Goal: Use online tool/utility: Utilize a website feature to perform a specific function

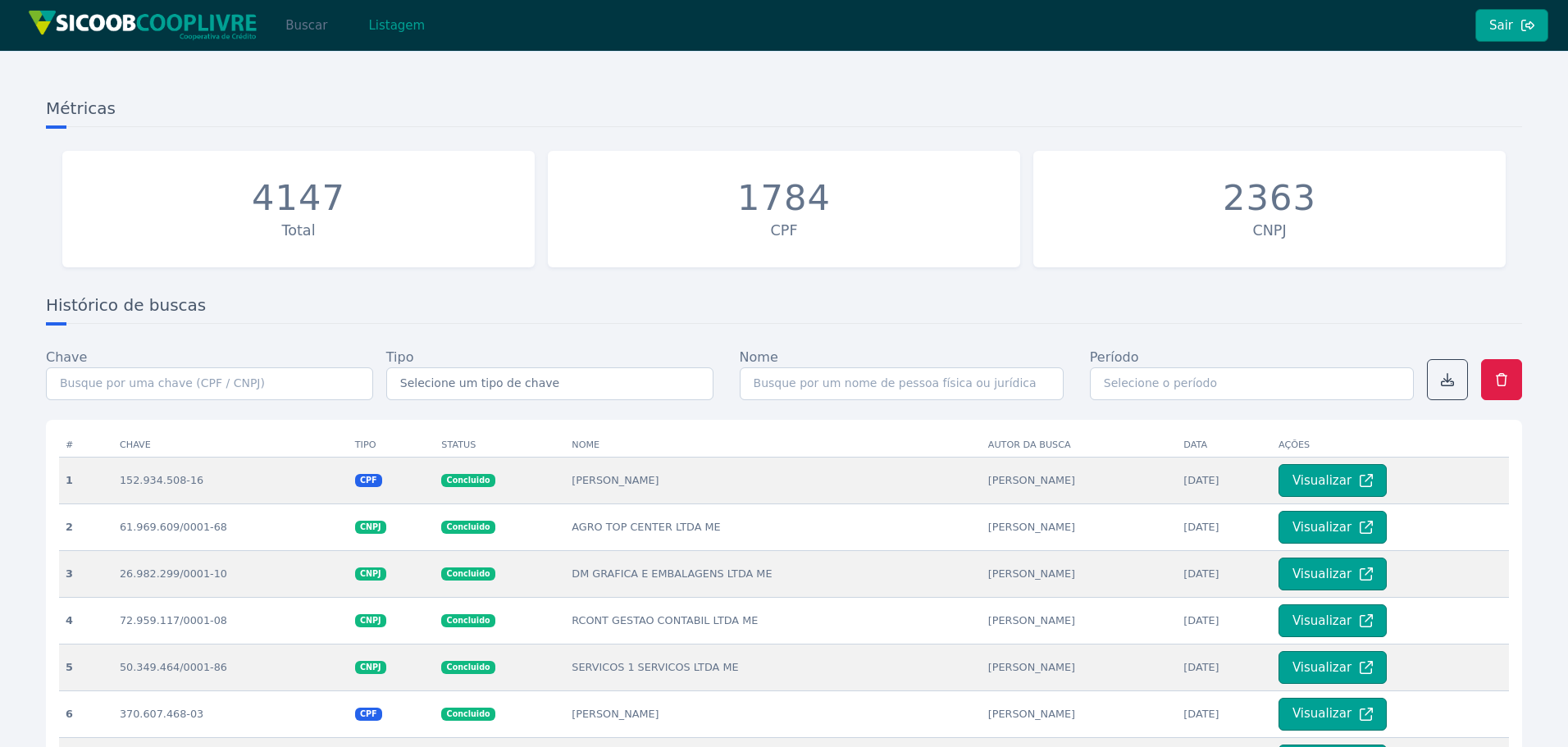
click at [297, 33] on button "Buscar" at bounding box center [306, 26] width 70 height 33
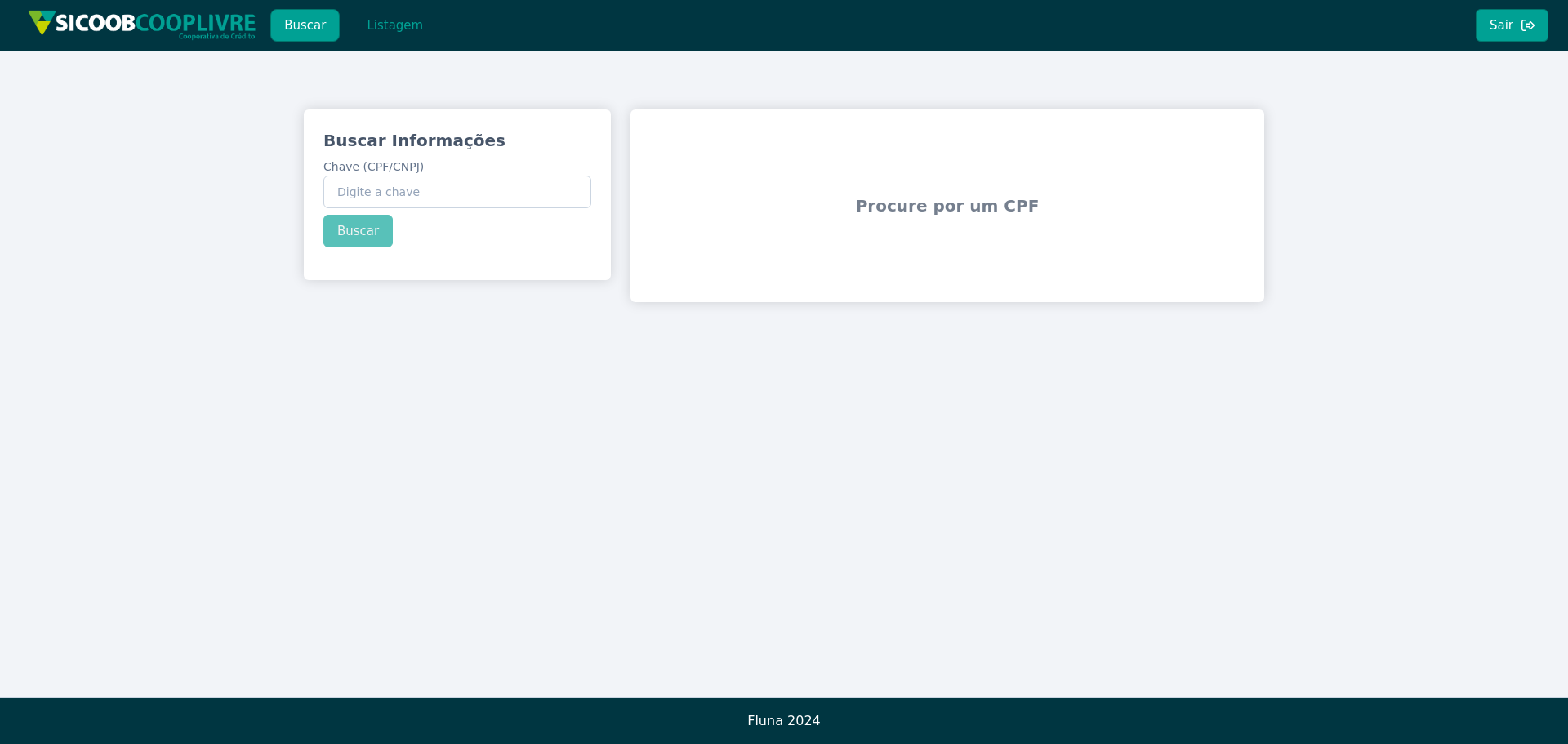
click at [469, 220] on div "Buscar Informações Chave (CPF/CNPJ) Buscar" at bounding box center [457, 188] width 307 height 157
click at [459, 197] on input "Chave (CPF/CNPJ)" at bounding box center [457, 192] width 268 height 33
paste input "221.063.558-66"
type input "221.063.558-66"
click at [347, 234] on div "Buscar Informações Chave (CPF/CNPJ) 221.063.558-66 Buscar" at bounding box center [457, 188] width 307 height 157
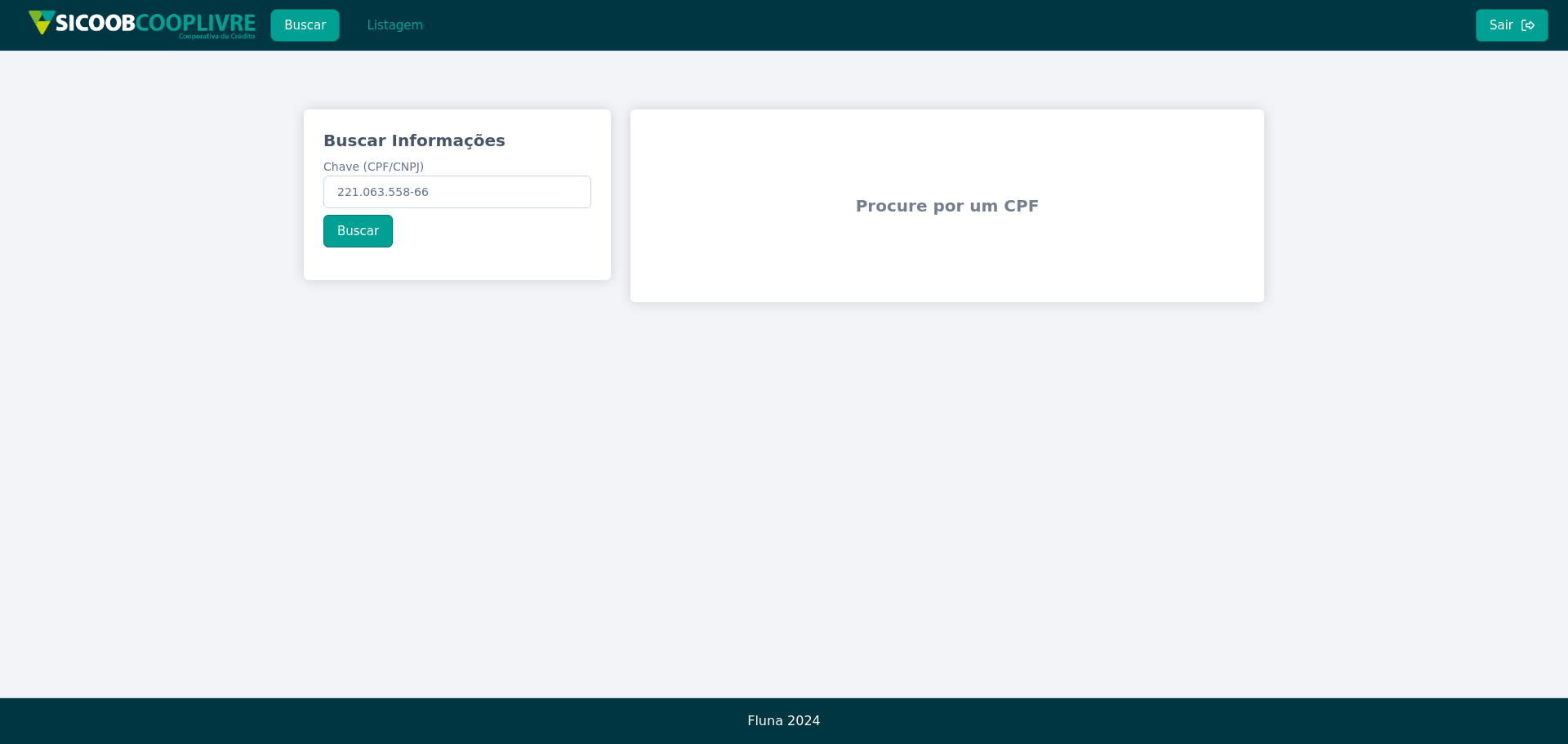
click at [347, 234] on button "Buscar" at bounding box center [358, 231] width 70 height 33
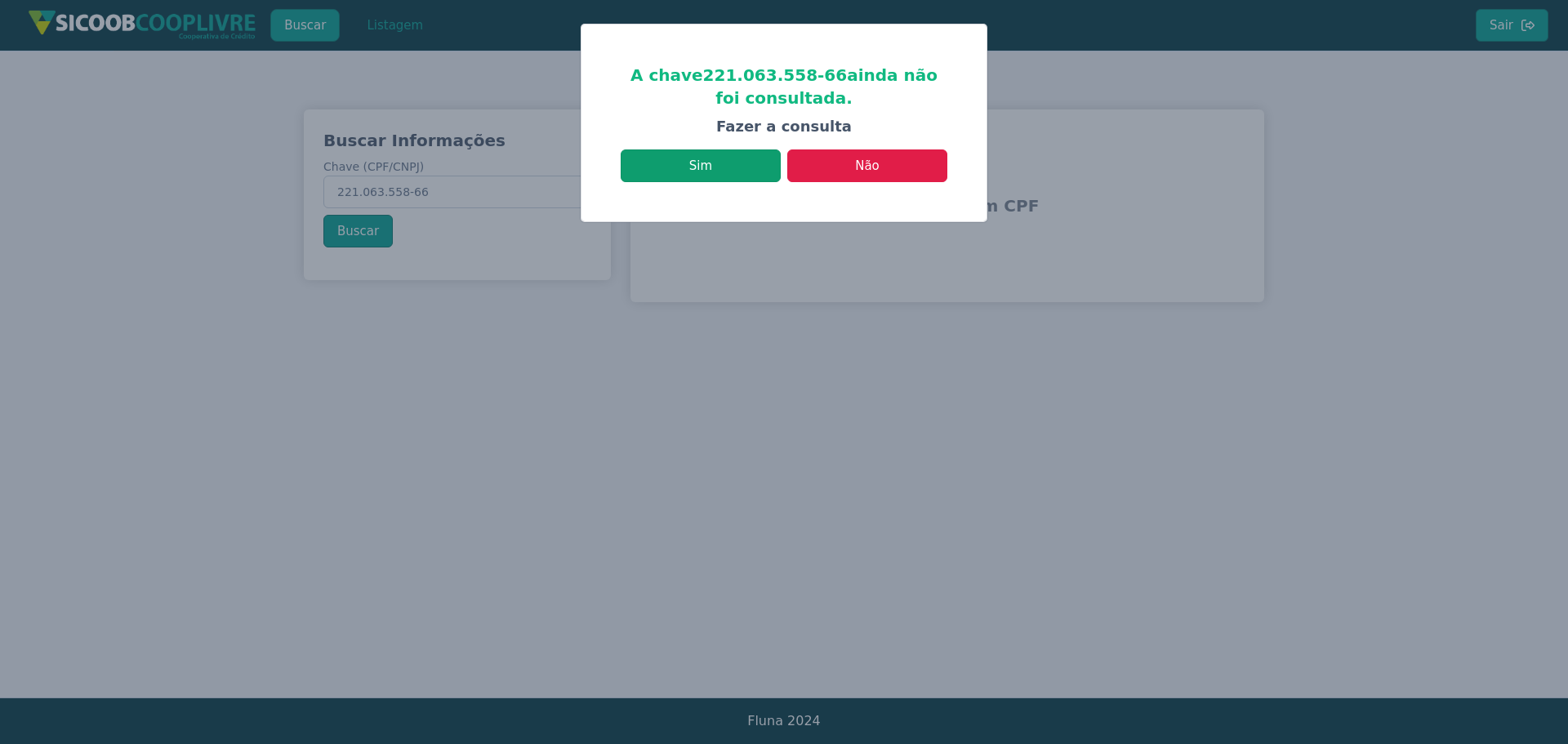
click at [716, 171] on button "Sim" at bounding box center [700, 166] width 160 height 33
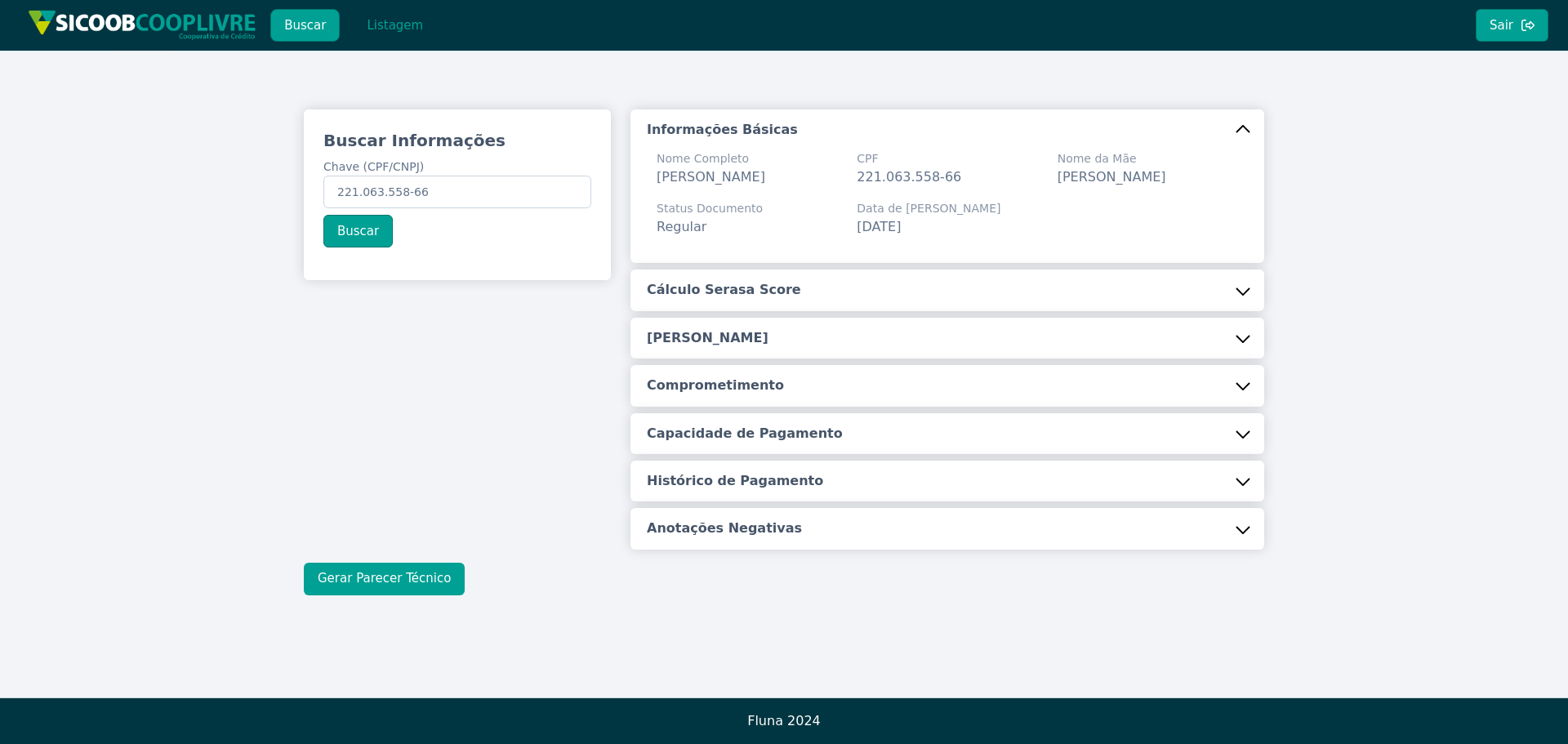
click at [408, 596] on button "Gerar Parecer Técnico" at bounding box center [384, 579] width 161 height 33
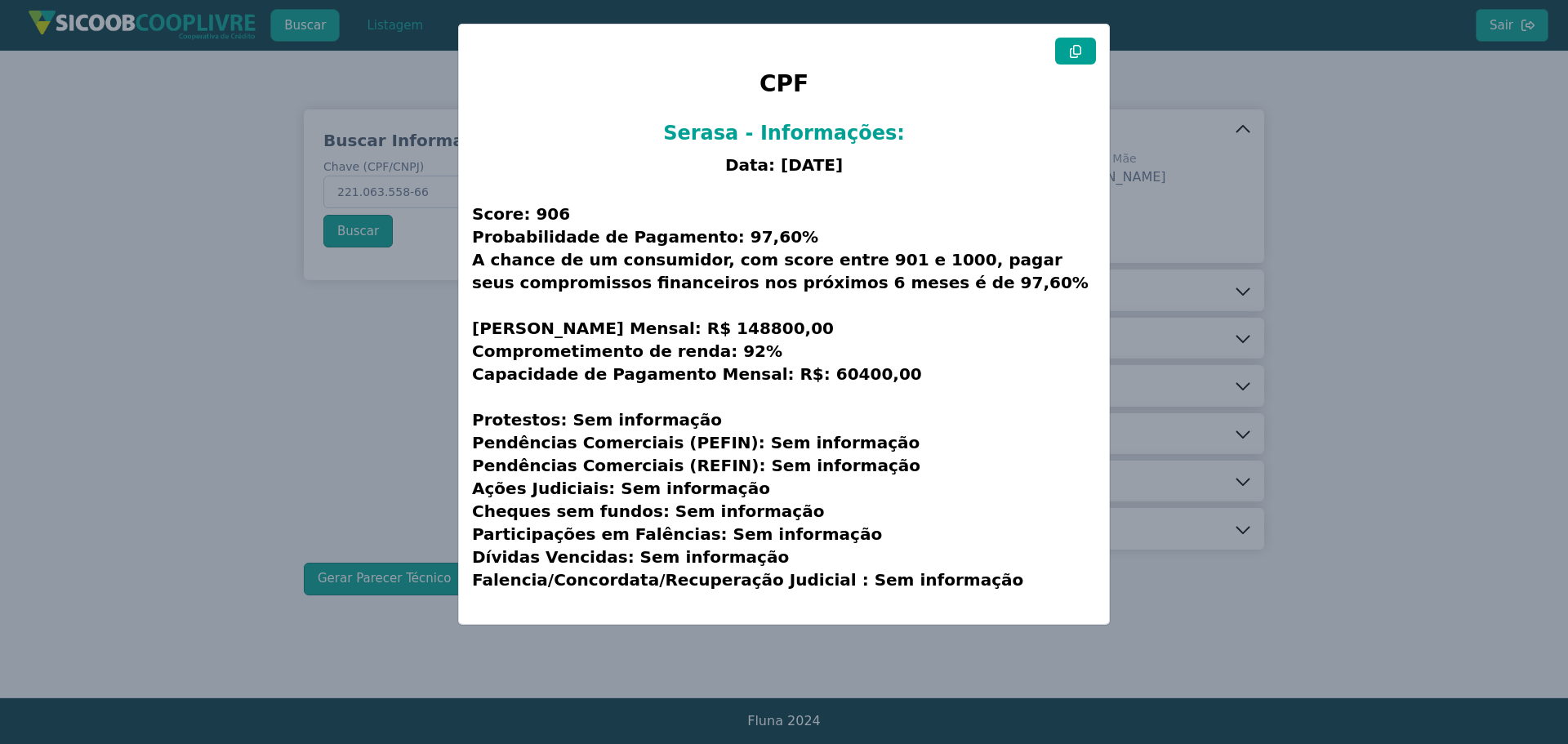
click at [1072, 48] on icon at bounding box center [1076, 52] width 13 height 13
